Goal: Find specific page/section: Find specific page/section

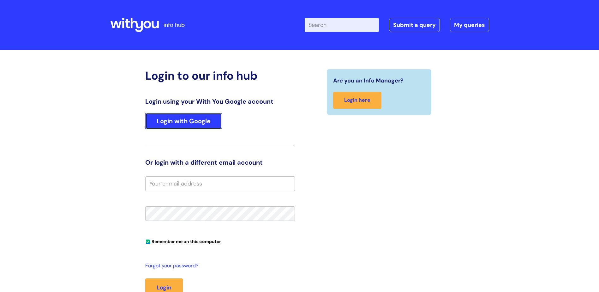
click at [169, 126] on link "Login with Google" at bounding box center [183, 121] width 77 height 16
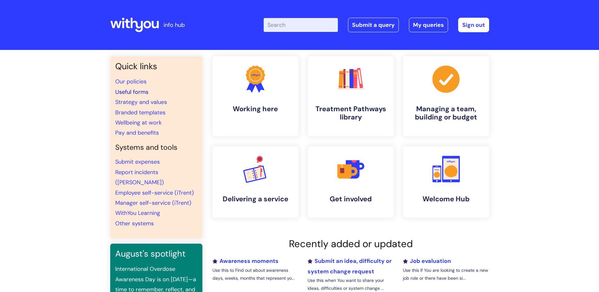
click at [140, 89] on link "Useful forms" at bounding box center [131, 92] width 33 height 8
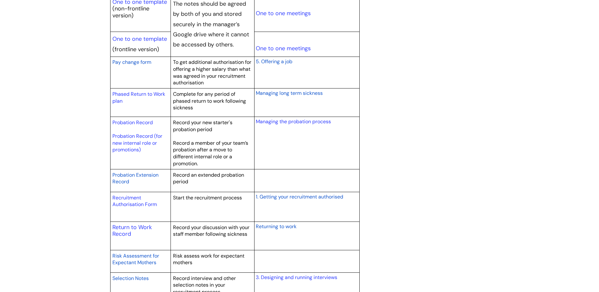
scroll to position [822, 0]
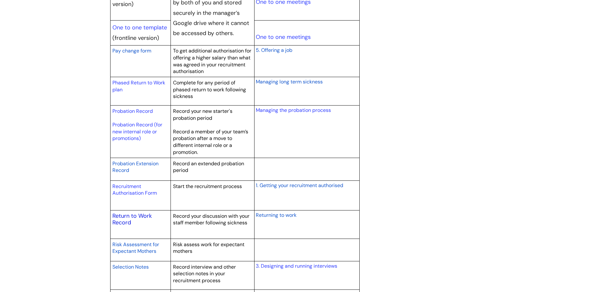
click at [128, 218] on link "Return to Work Record" at bounding box center [133, 219] width 40 height 15
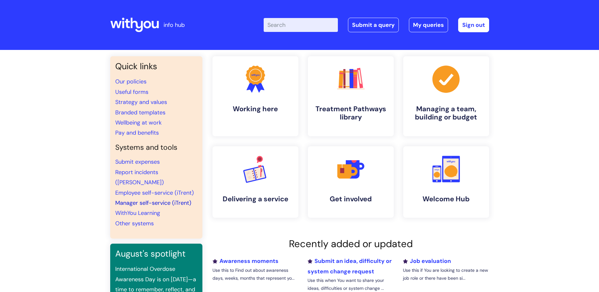
click at [151, 199] on link "Manager self-service (iTrent)" at bounding box center [153, 203] width 76 height 8
